Goal: Task Accomplishment & Management: Use online tool/utility

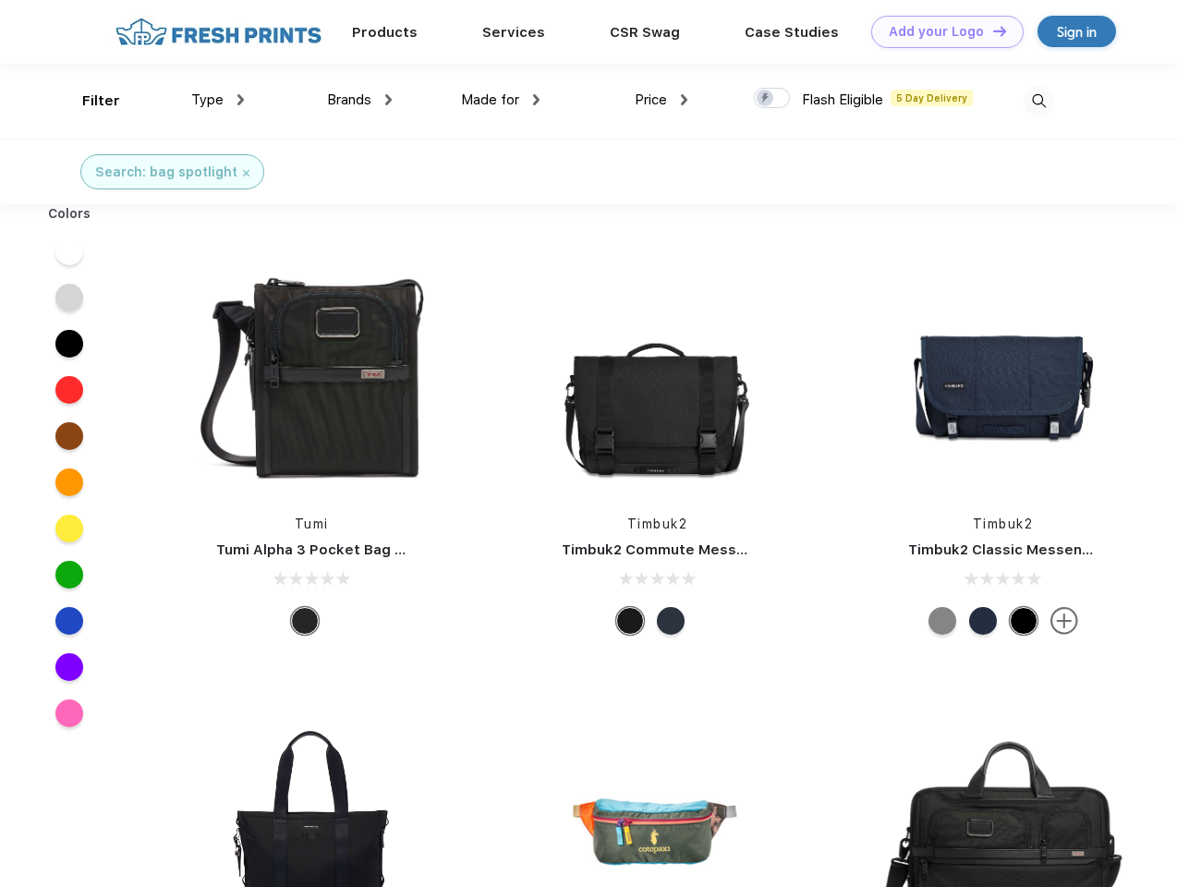
click at [940, 31] on link "Add your Logo Design Tool" at bounding box center [947, 32] width 152 height 32
click at [0, 0] on div "Design Tool" at bounding box center [0, 0] width 0 height 0
click at [991, 30] on link "Add your Logo Design Tool" at bounding box center [947, 32] width 152 height 32
click at [89, 101] on div "Filter" at bounding box center [101, 101] width 38 height 21
click at [218, 100] on span "Type" at bounding box center [207, 99] width 32 height 17
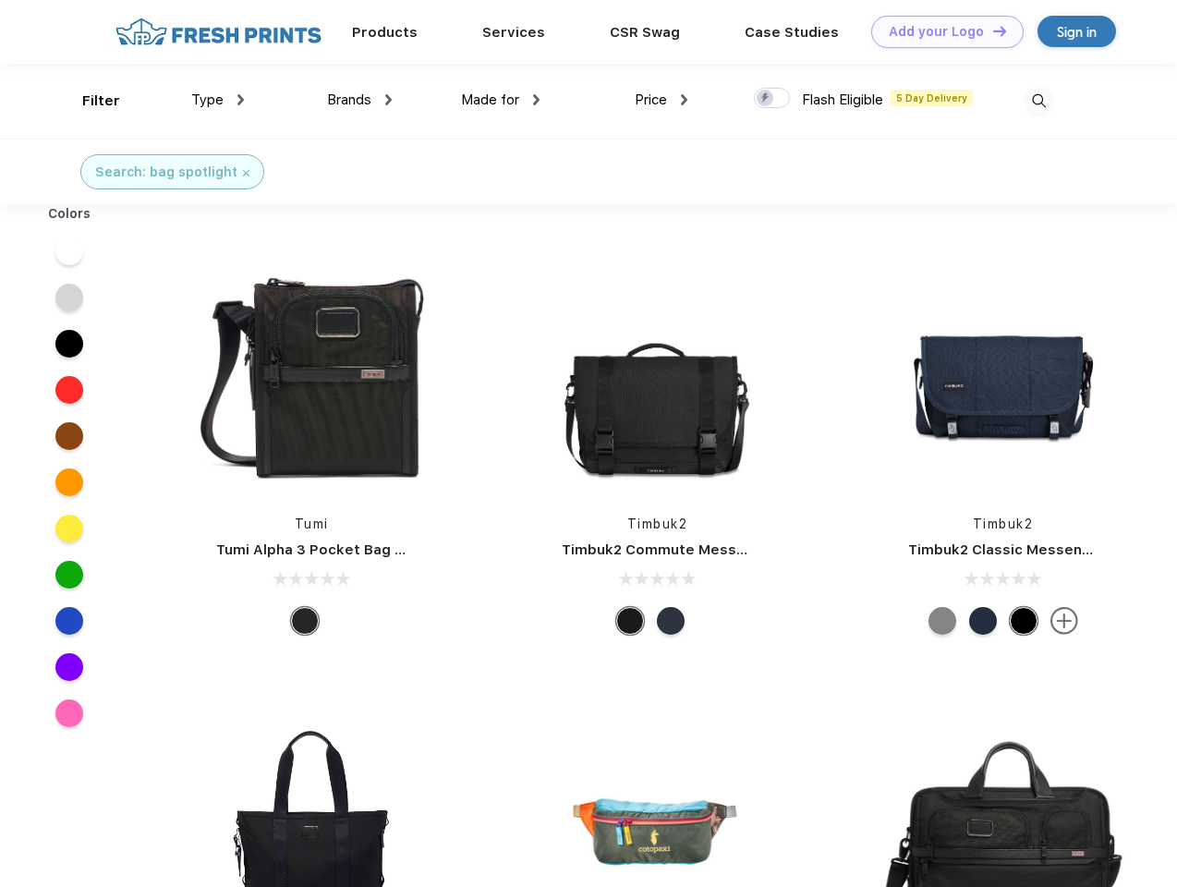
click at [359, 100] on span "Brands" at bounding box center [349, 99] width 44 height 17
click at [501, 100] on span "Made for" at bounding box center [490, 99] width 58 height 17
click at [661, 100] on span "Price" at bounding box center [651, 99] width 32 height 17
click at [772, 99] on div at bounding box center [772, 98] width 36 height 20
click at [766, 99] on input "checkbox" at bounding box center [760, 93] width 12 height 12
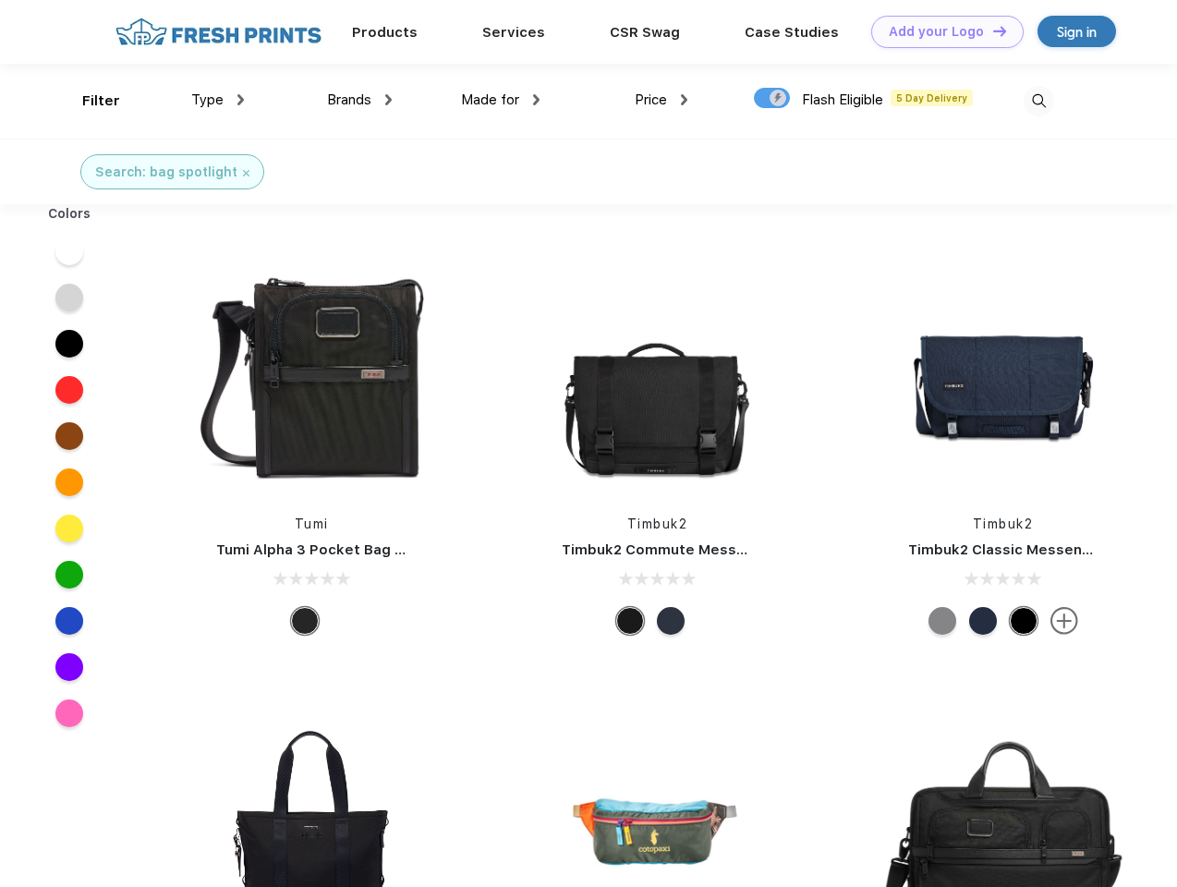
click at [1038, 101] on img at bounding box center [1038, 101] width 30 height 30
